Goal: Information Seeking & Learning: Find specific page/section

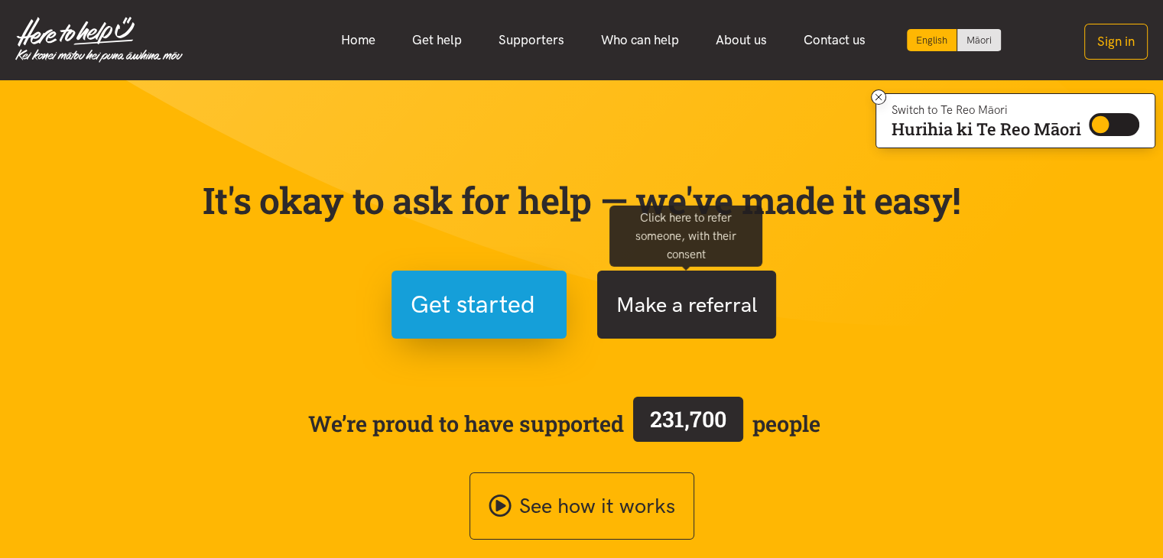
click at [652, 313] on button "Make a referral" at bounding box center [686, 305] width 179 height 68
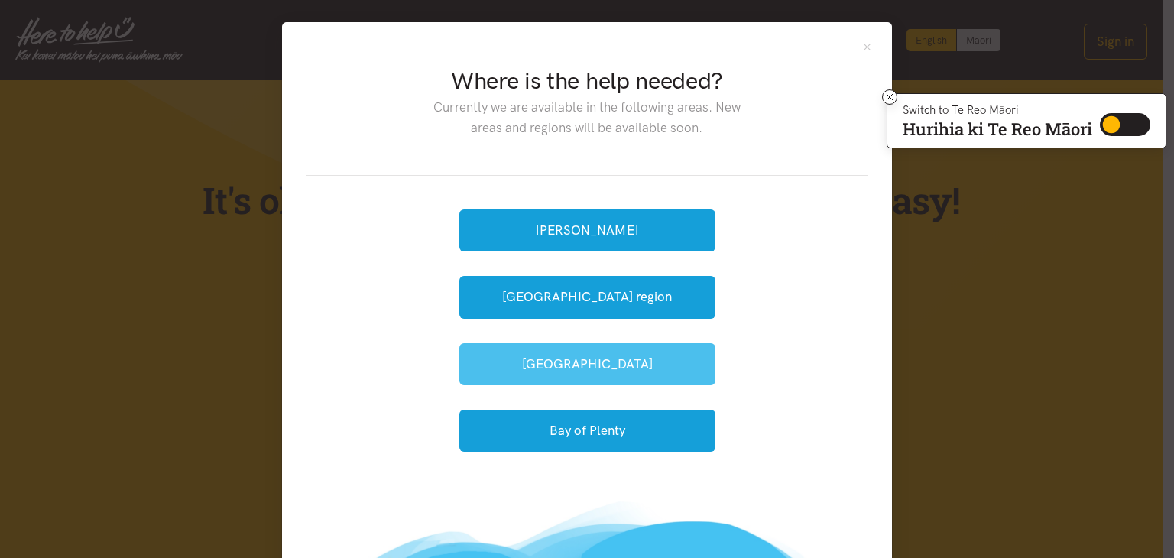
click at [629, 352] on button "[GEOGRAPHIC_DATA]" at bounding box center [587, 364] width 256 height 42
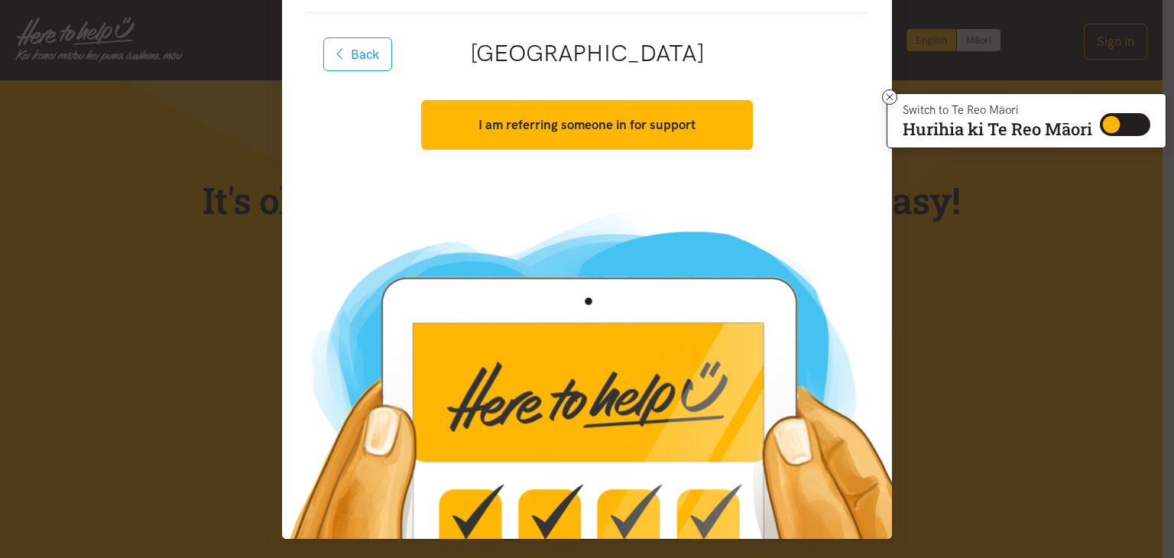
scroll to position [165, 0]
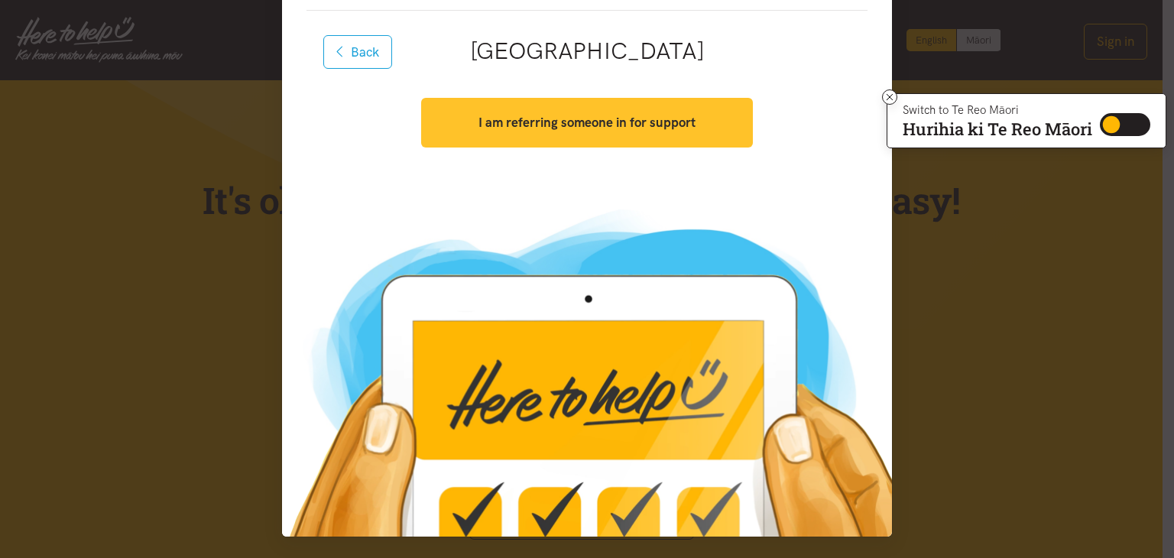
click at [611, 134] on button "I am referring someone in for support" at bounding box center [586, 123] width 331 height 50
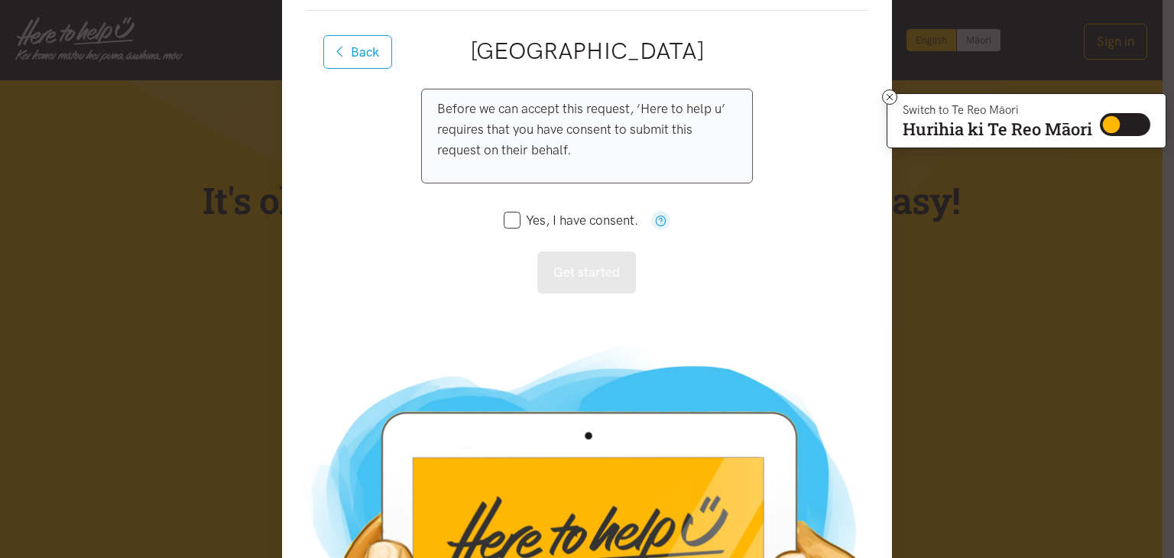
click at [507, 214] on input "Yes, I have consent." at bounding box center [571, 220] width 135 height 13
checkbox input "true"
click at [554, 272] on button "Get started" at bounding box center [586, 272] width 99 height 42
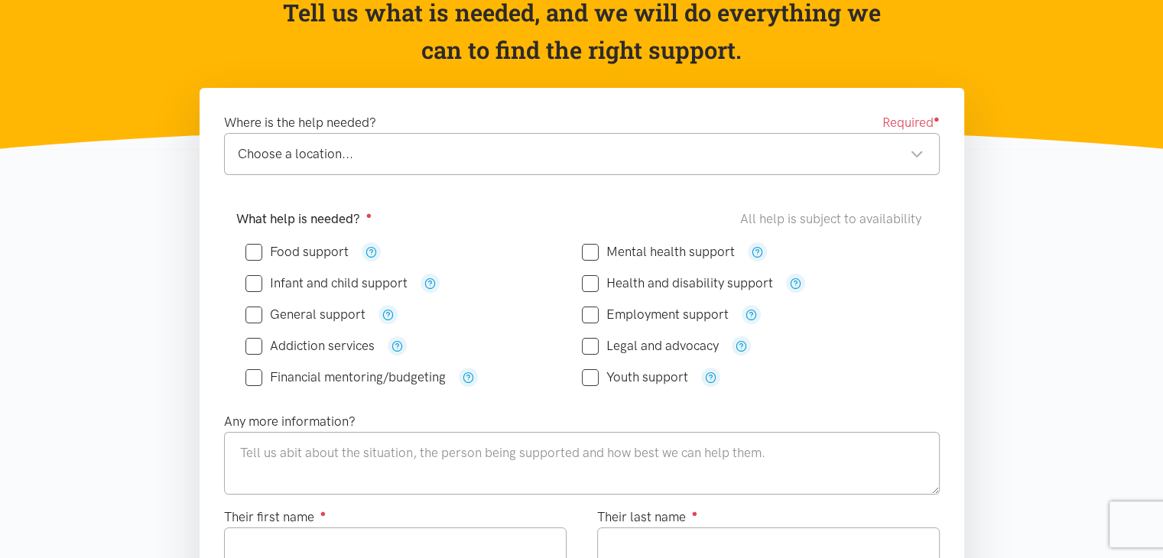
scroll to position [229, 0]
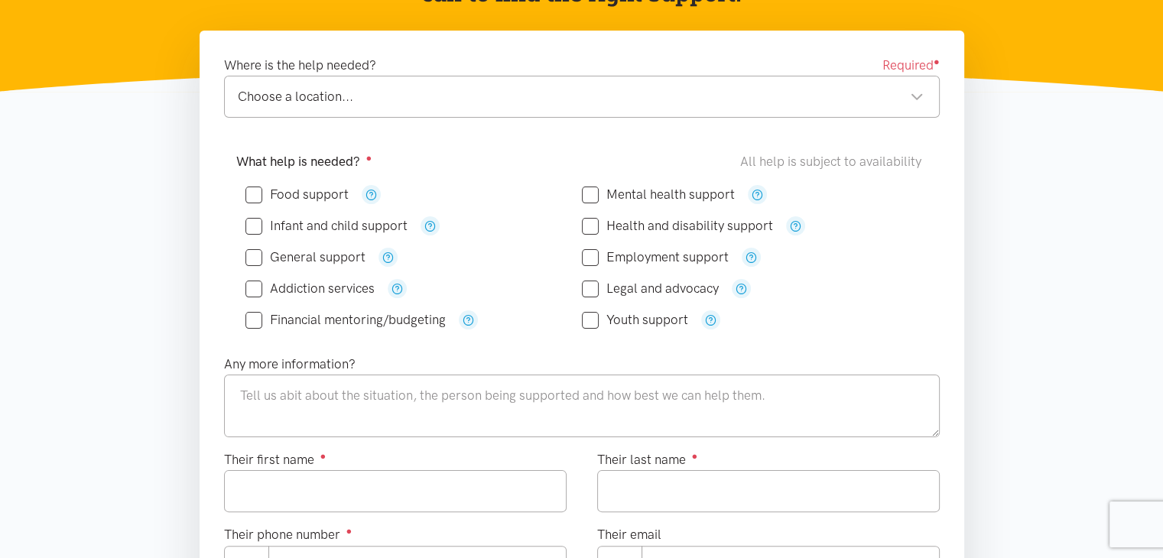
click at [430, 102] on div "Choose a location..." at bounding box center [581, 96] width 686 height 21
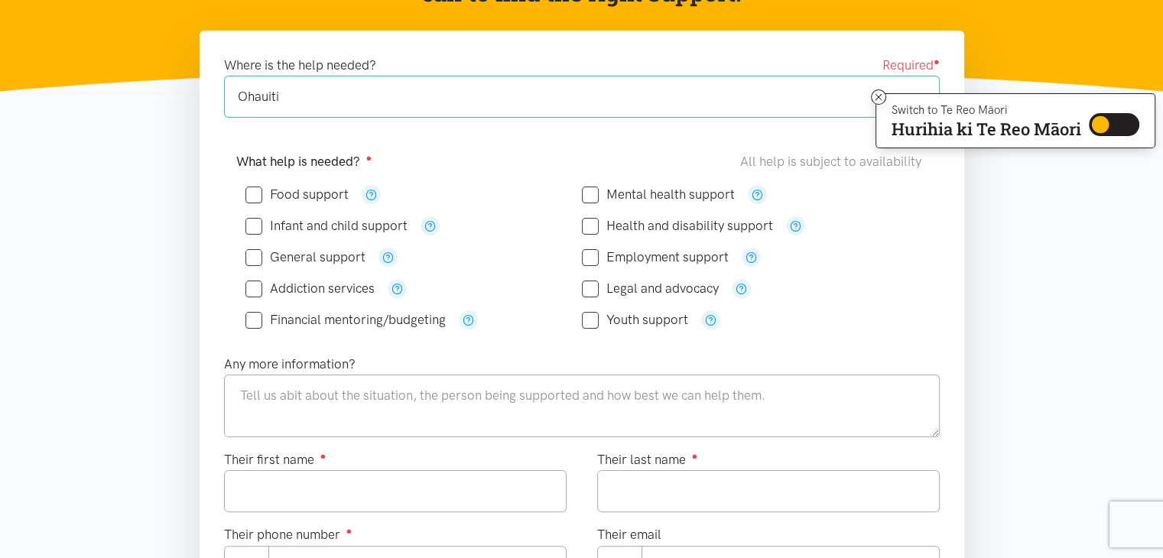
click at [254, 196] on input "Food support" at bounding box center [296, 194] width 103 height 13
checkbox input "true"
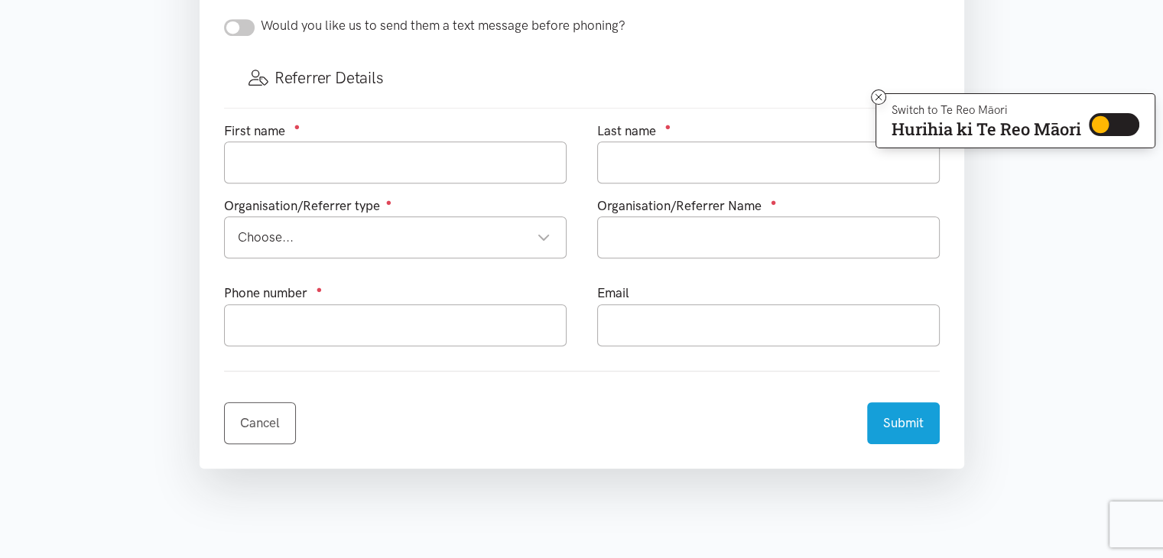
scroll to position [841, 0]
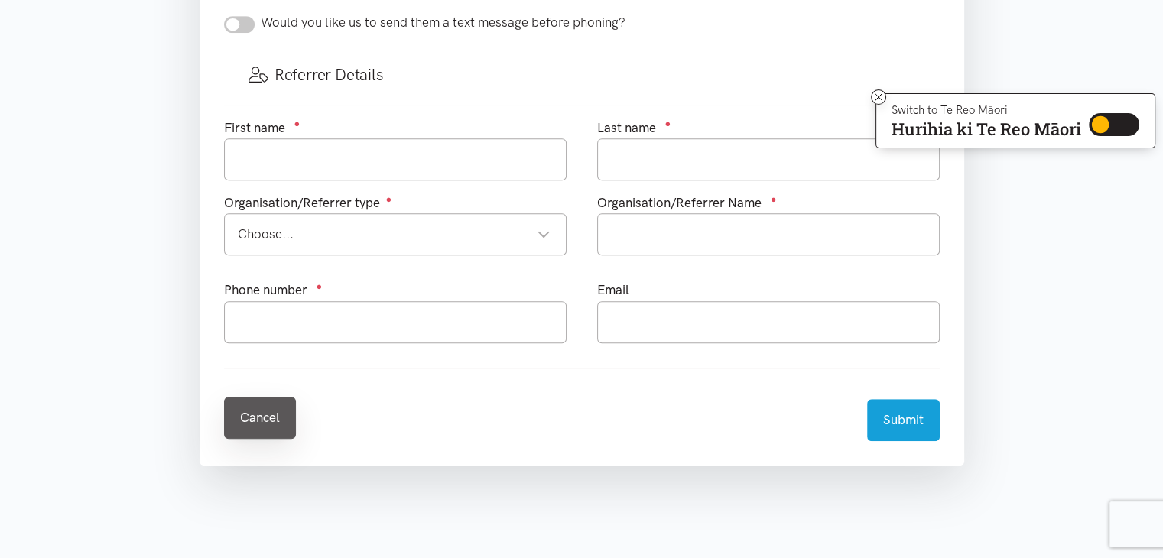
click at [255, 429] on link "Cancel" at bounding box center [260, 418] width 72 height 42
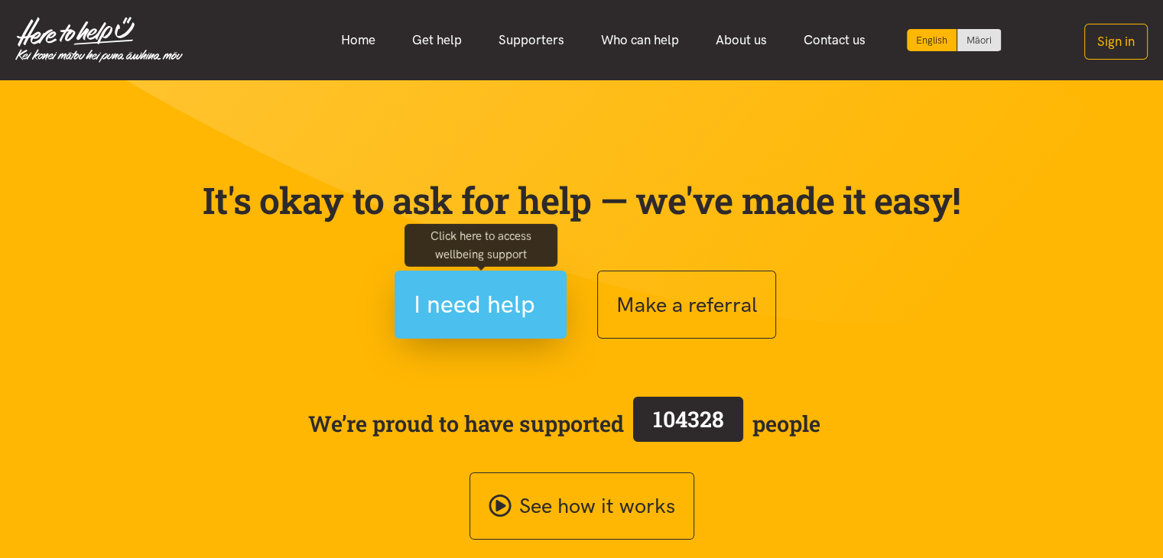
click at [479, 331] on button "I need help" at bounding box center [480, 305] width 172 height 68
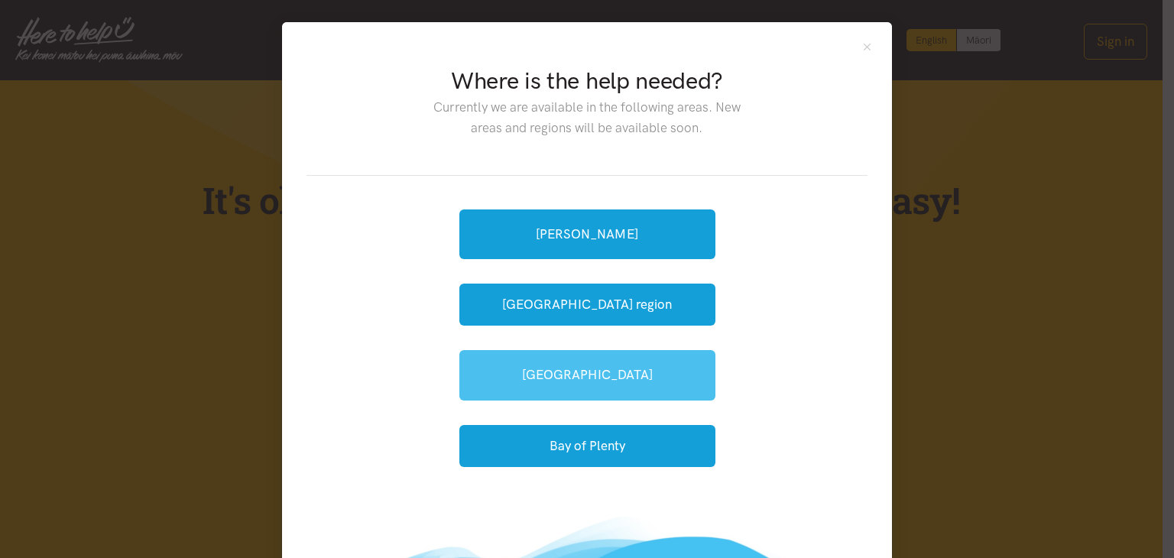
click at [586, 363] on link "[GEOGRAPHIC_DATA]" at bounding box center [587, 375] width 256 height 50
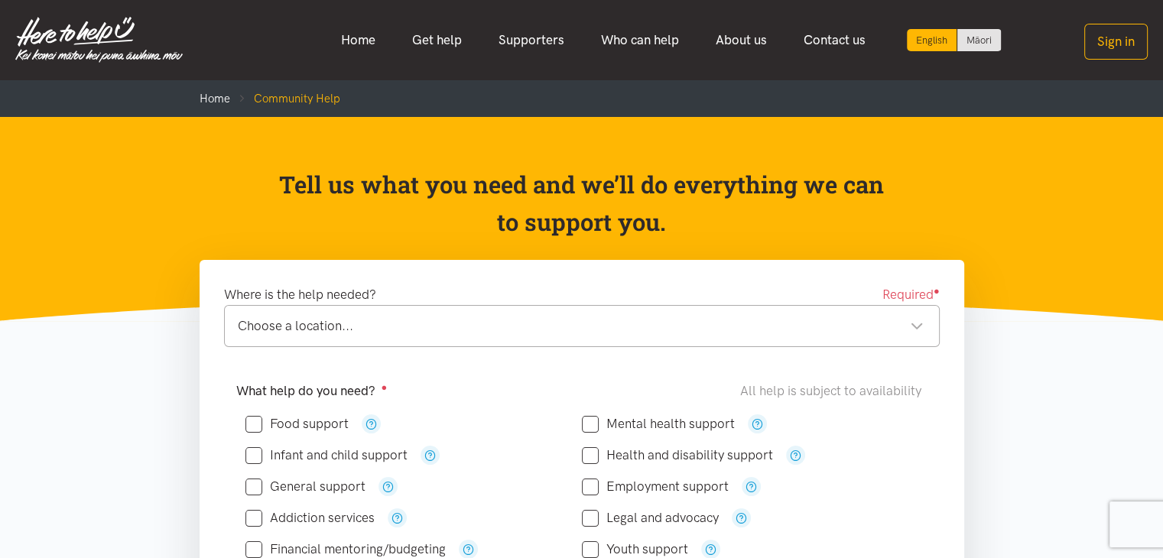
click at [332, 321] on div "Choose a location..." at bounding box center [581, 326] width 686 height 21
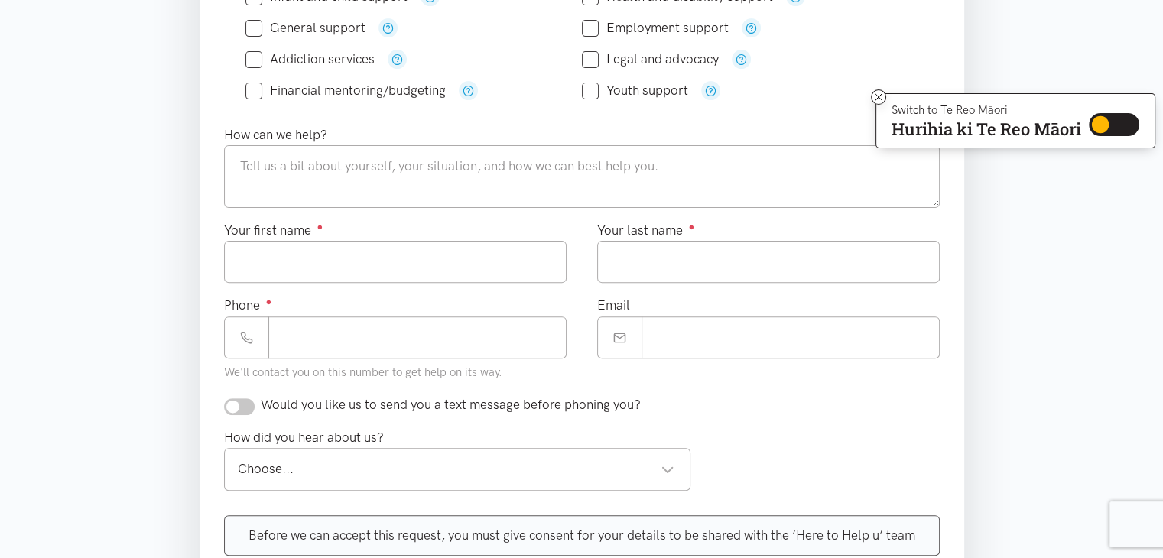
scroll to position [306, 0]
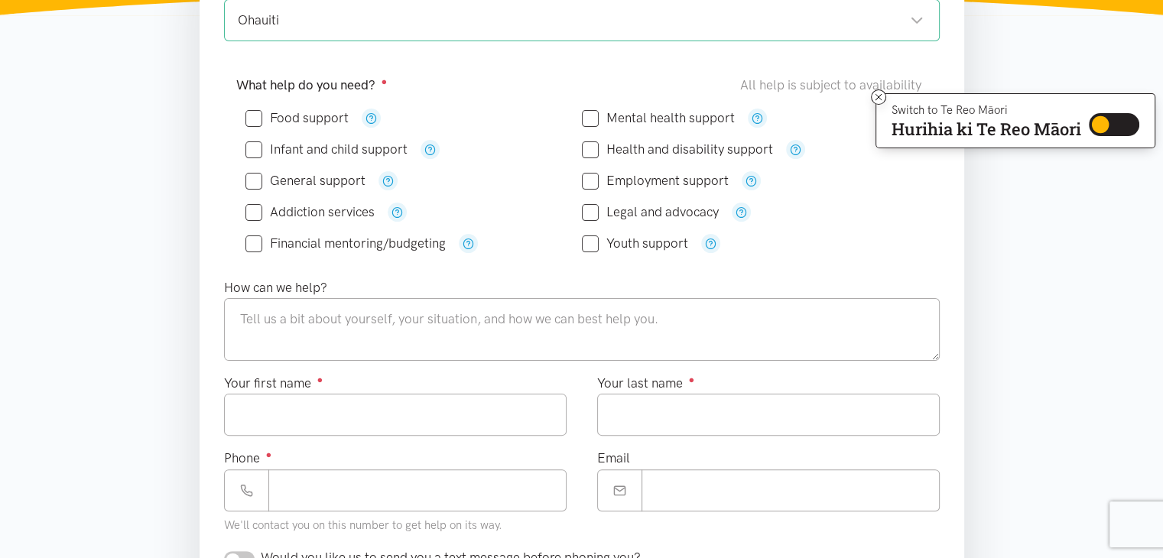
click at [274, 118] on input "Food support" at bounding box center [296, 118] width 103 height 13
checkbox input "true"
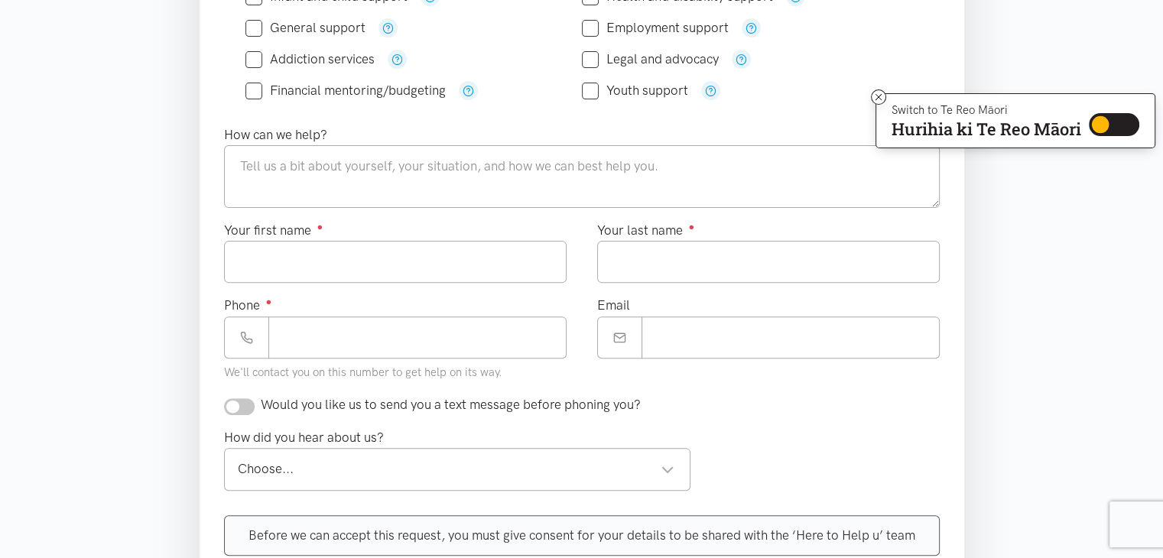
scroll to position [535, 0]
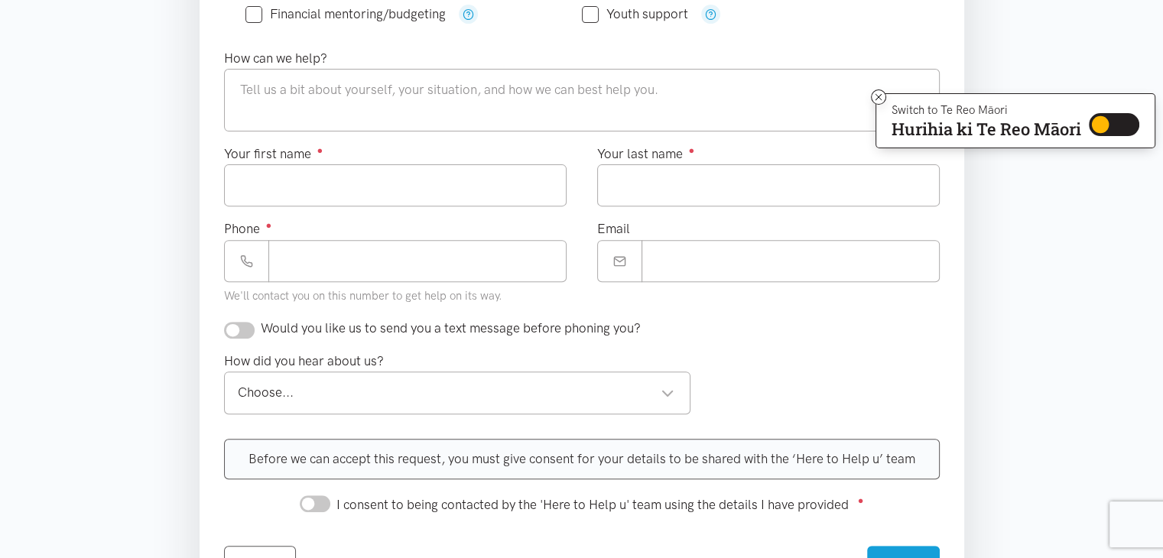
click at [585, 382] on div "Choose..." at bounding box center [456, 392] width 437 height 21
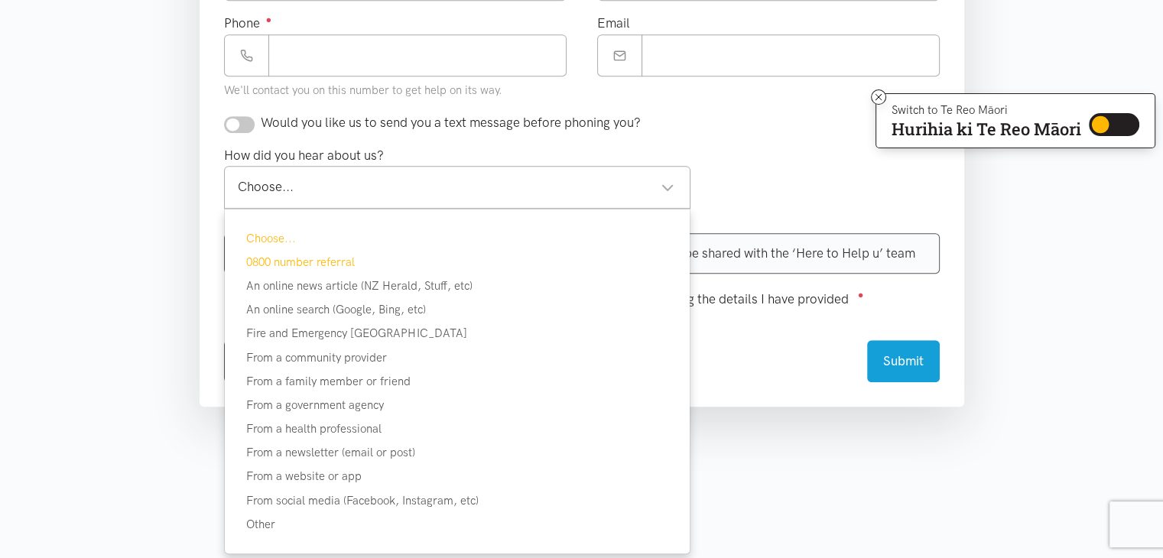
scroll to position [764, 0]
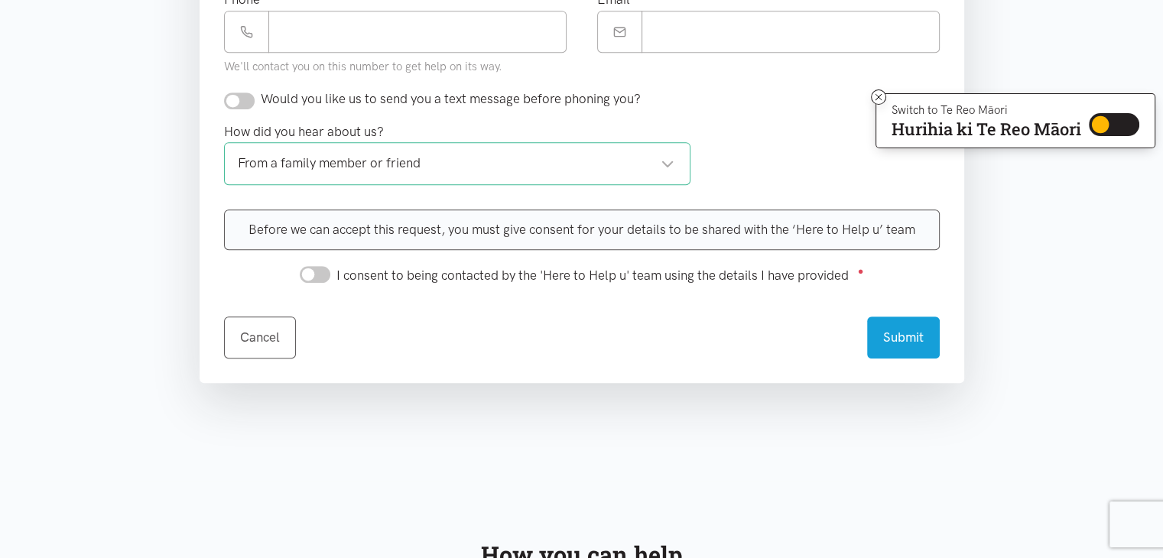
click at [316, 273] on input "I consent to being contacted by the 'Here to Help u' team using the details I h…" at bounding box center [315, 274] width 31 height 17
checkbox input "true"
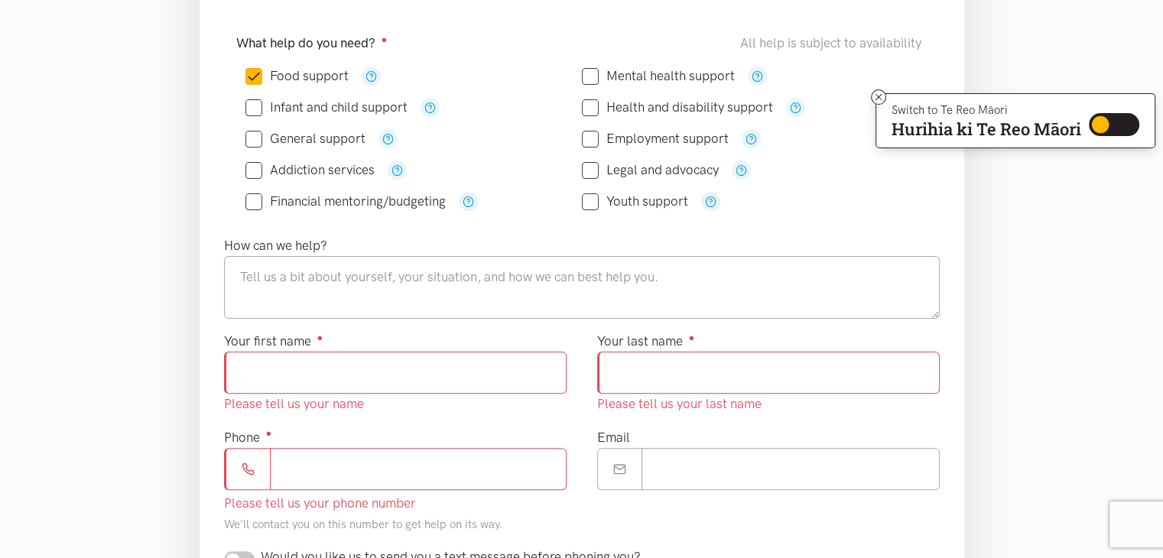
scroll to position [403, 0]
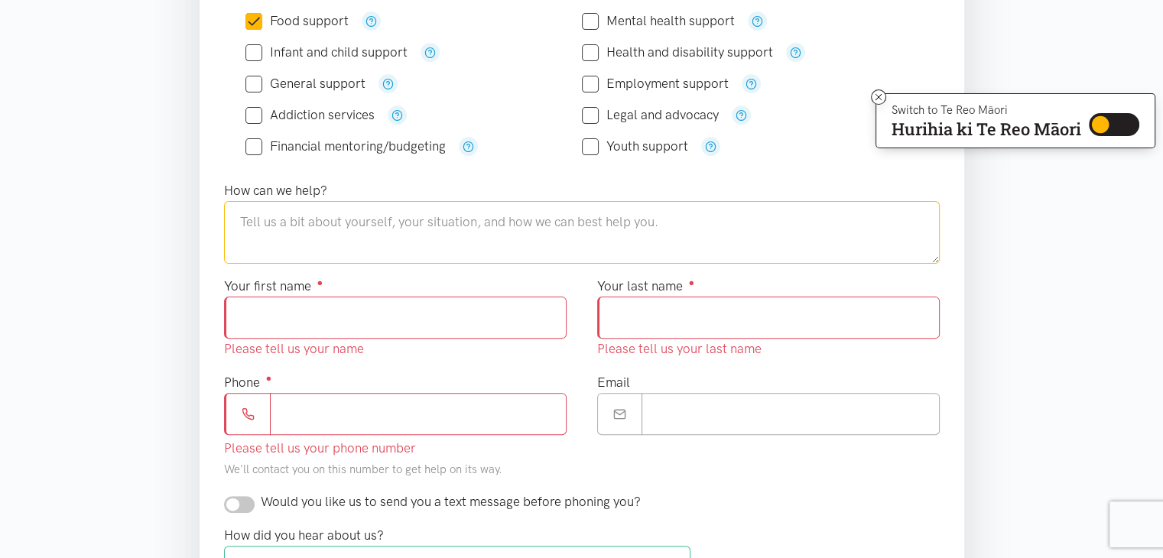
click at [251, 219] on textarea at bounding box center [581, 232] width 715 height 63
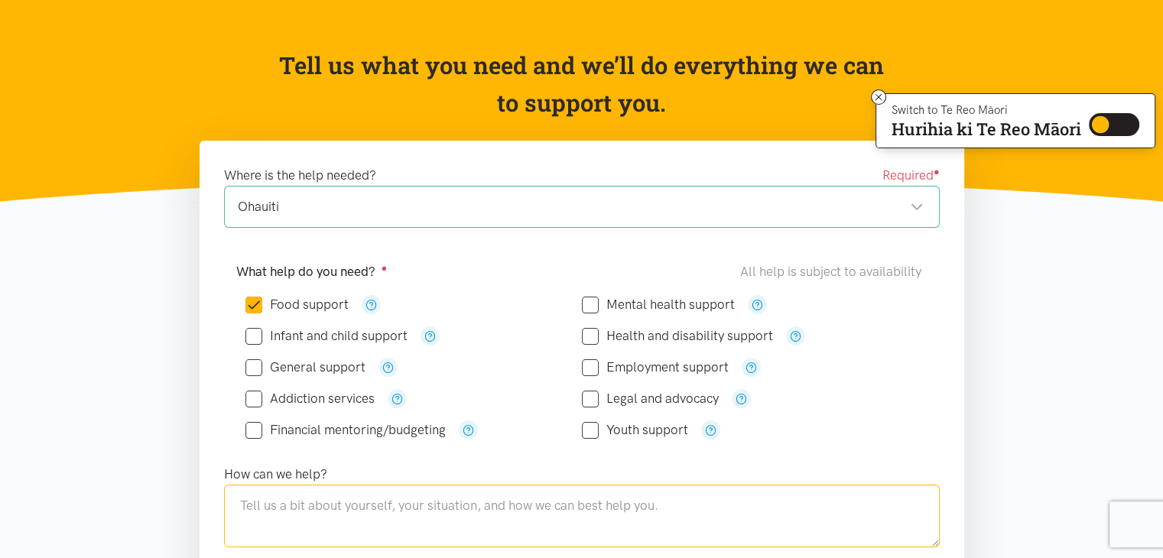
scroll to position [0, 0]
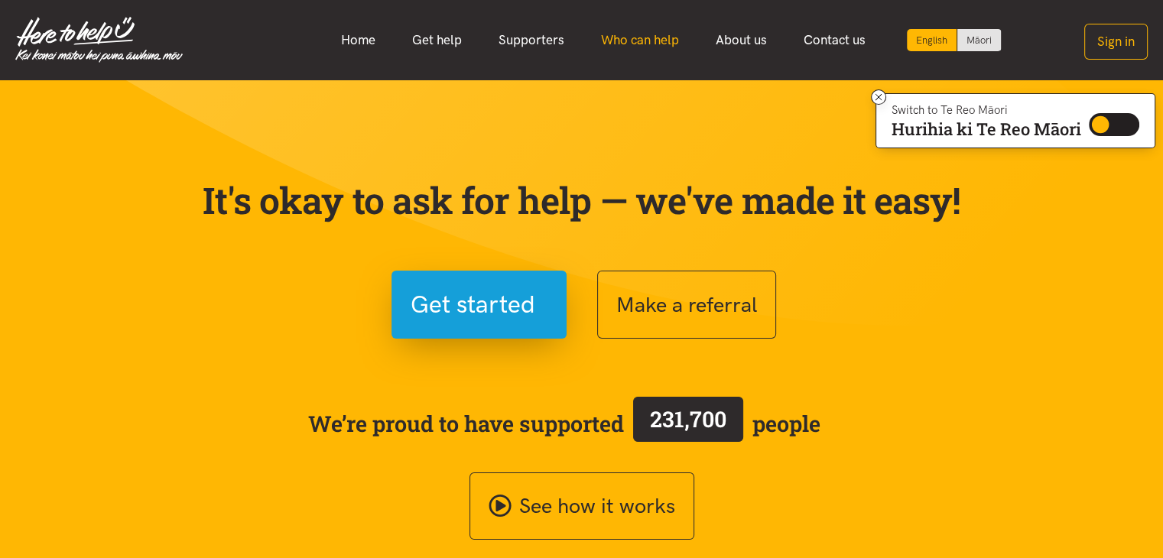
click at [639, 47] on link "Who can help" at bounding box center [639, 40] width 115 height 33
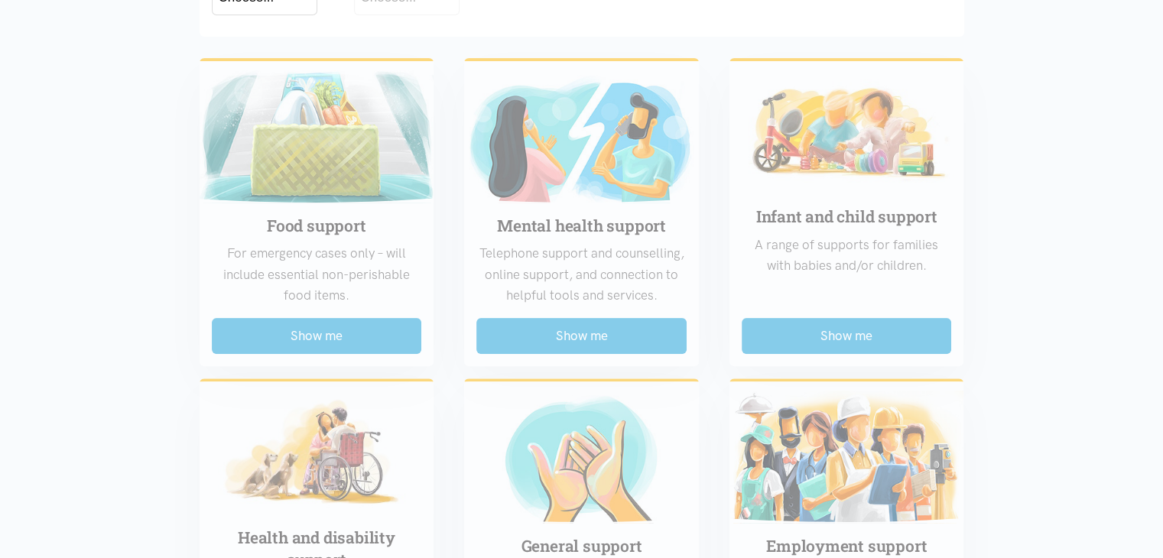
scroll to position [459, 0]
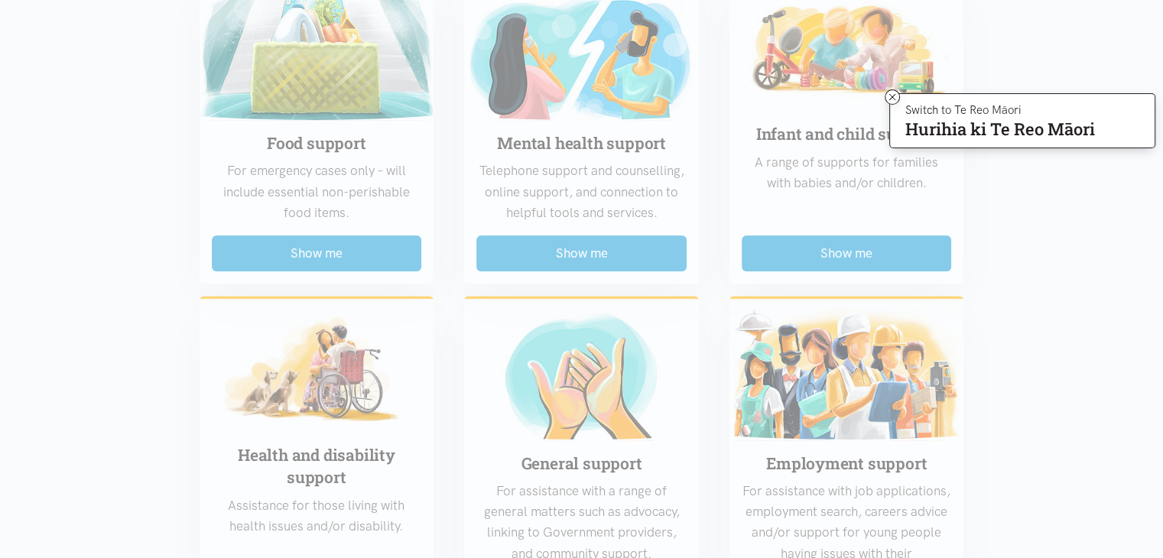
click at [897, 98] on div "Switch to Te Reo Māori Hurihia ki Te Reo Māori Switch to Te Reo Māori" at bounding box center [1022, 120] width 266 height 55
click at [891, 99] on icon at bounding box center [892, 97] width 6 height 6
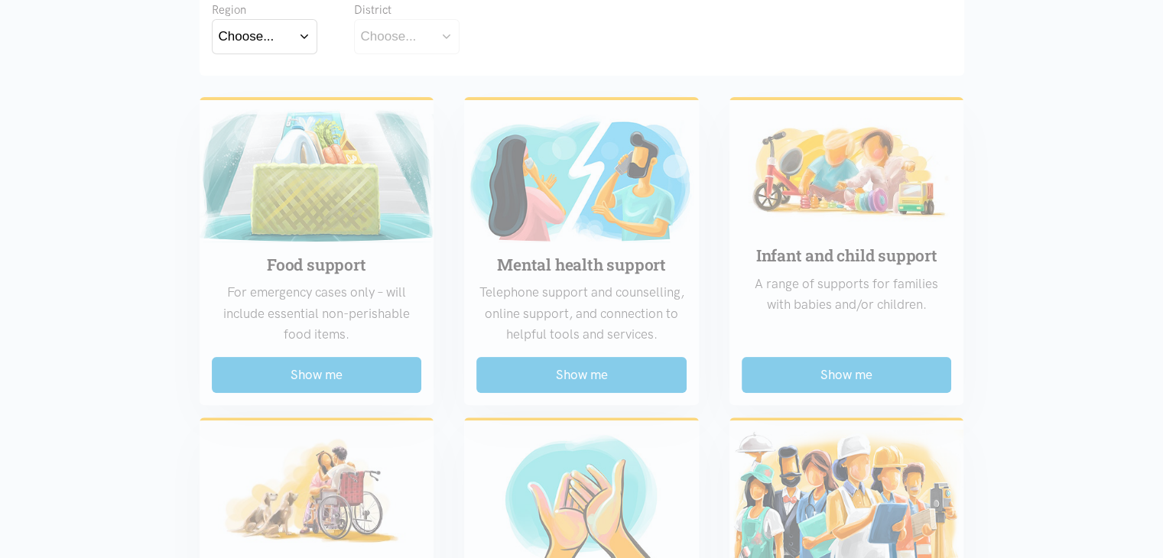
scroll to position [153, 0]
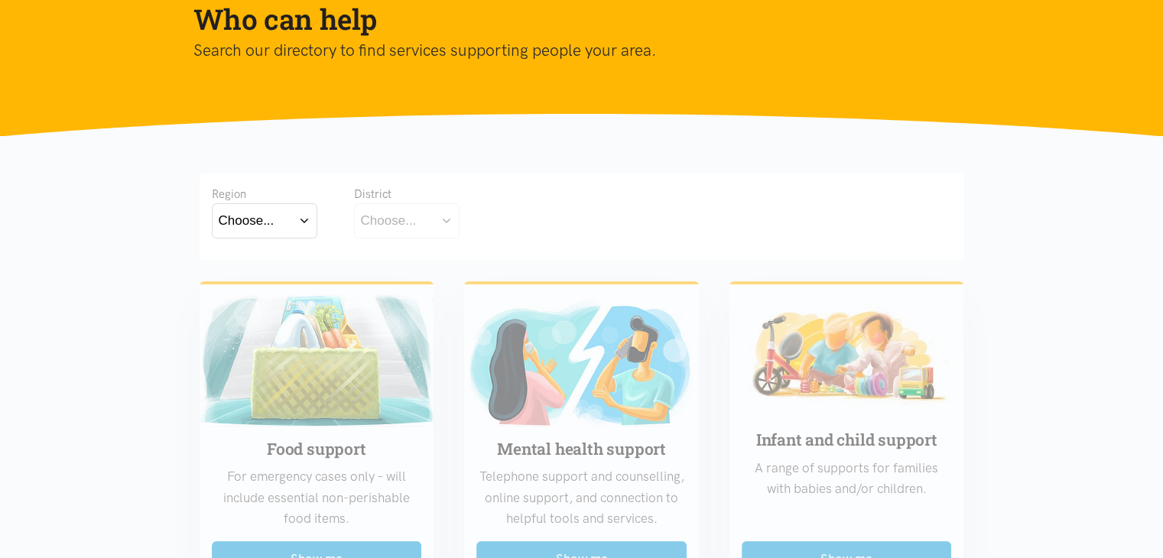
click at [286, 217] on button "Choose..." at bounding box center [264, 220] width 105 height 34
click at [282, 264] on label "Bay of Plenty" at bounding box center [261, 264] width 84 height 19
click at [0, 0] on input "Bay of Plenty" at bounding box center [0, 0] width 0 height 0
click at [449, 220] on button "Choose..." at bounding box center [430, 220] width 153 height 34
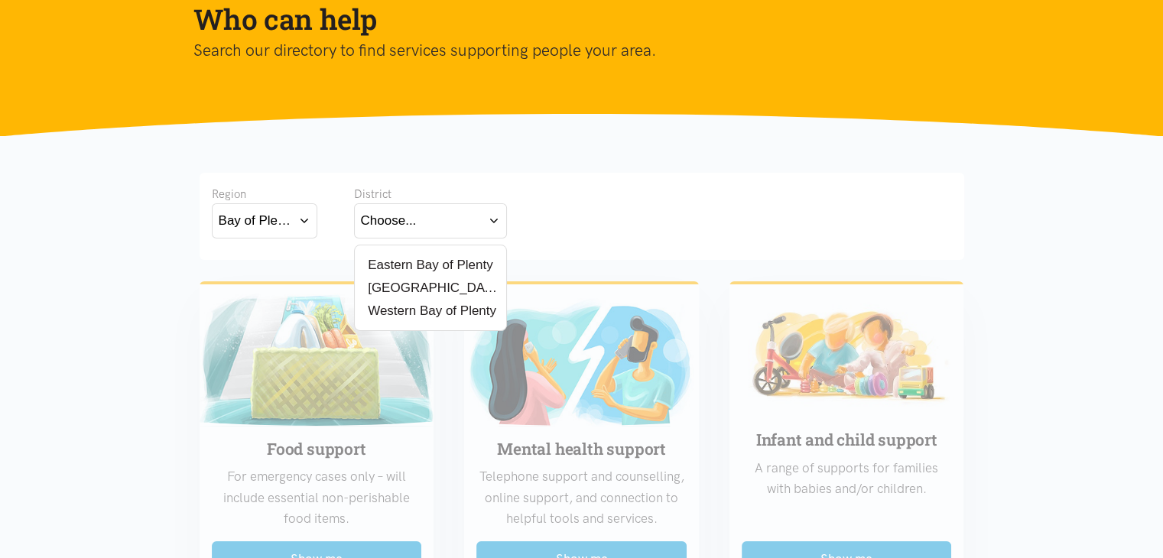
click at [403, 287] on label "[GEOGRAPHIC_DATA]" at bounding box center [430, 287] width 139 height 19
click at [0, 0] on input "[GEOGRAPHIC_DATA]" at bounding box center [0, 0] width 0 height 0
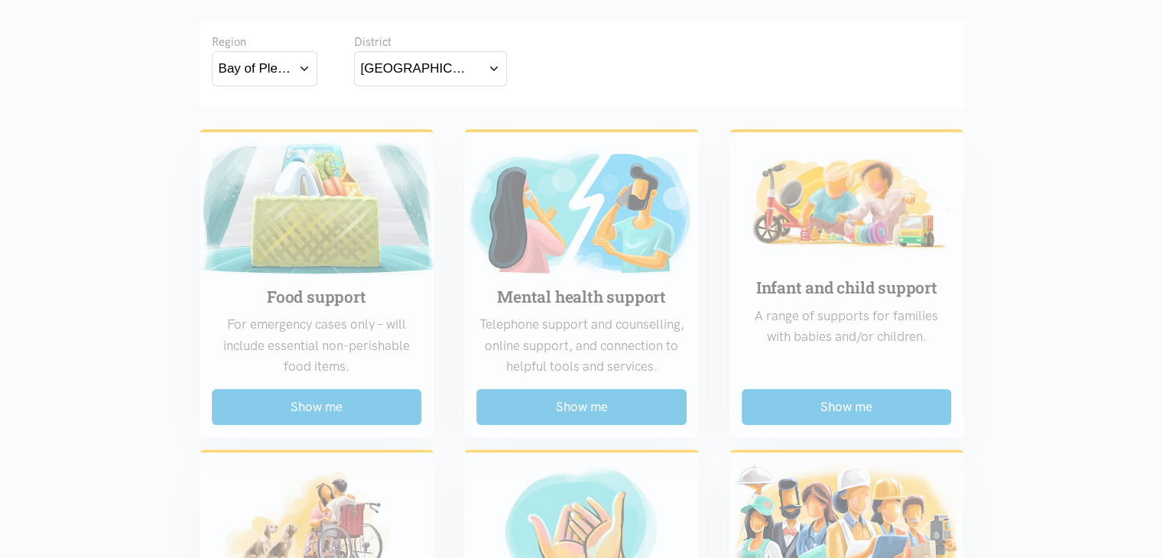
scroll to position [306, 0]
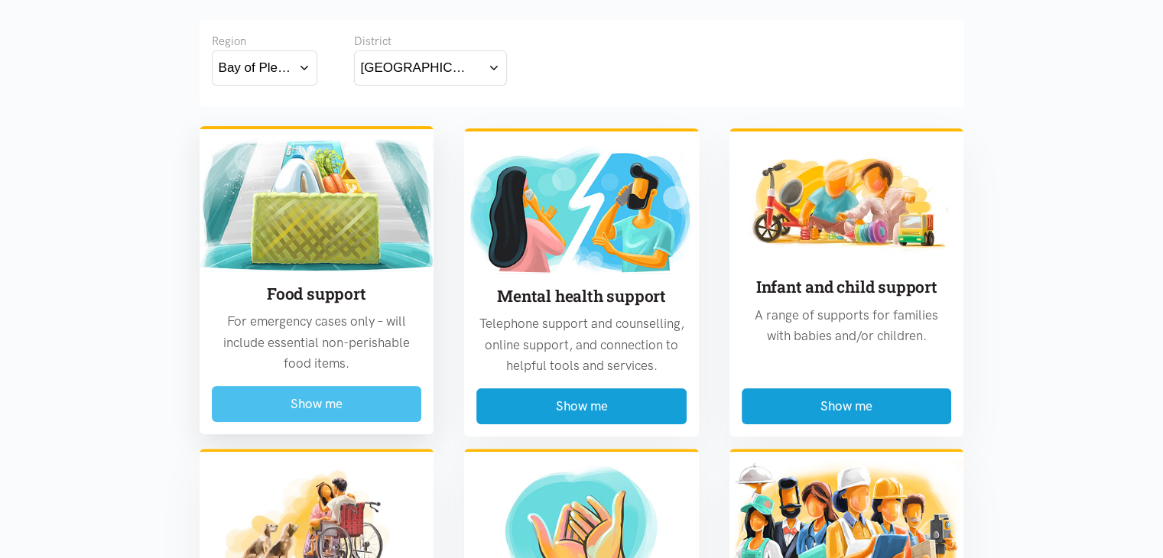
click at [342, 407] on button "Show me" at bounding box center [317, 404] width 210 height 36
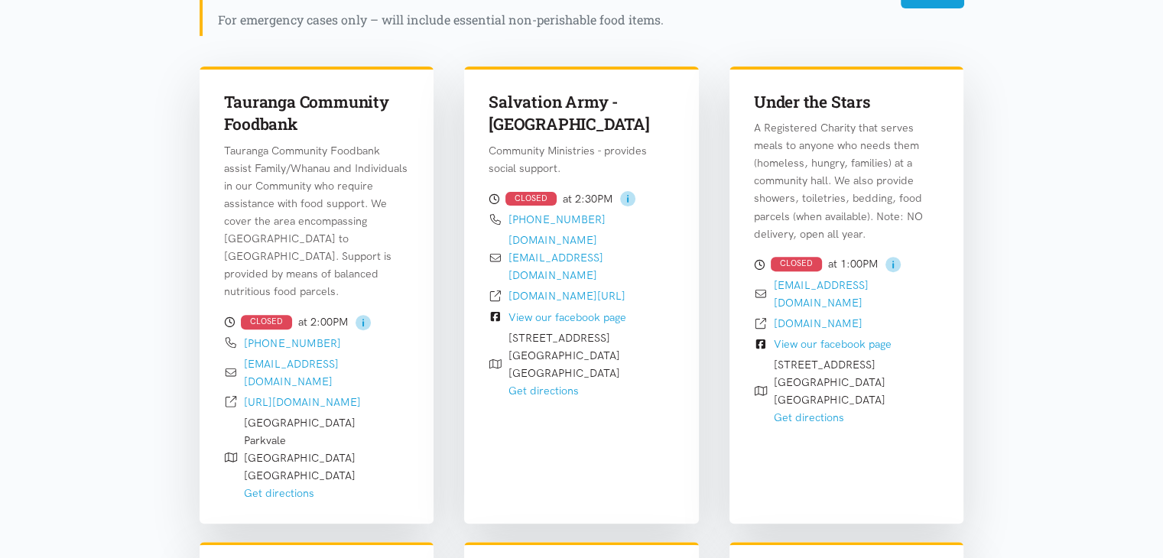
scroll to position [526, 0]
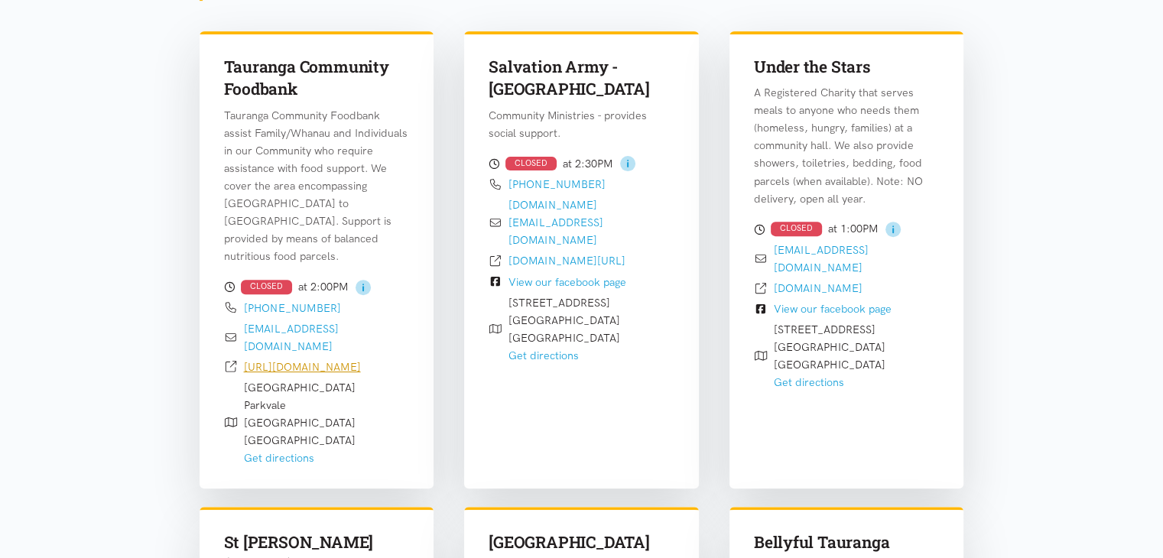
click at [294, 360] on link "https://taurangafoodbank.co.nz/" at bounding box center [302, 367] width 117 height 14
